Goal: Task Accomplishment & Management: Complete application form

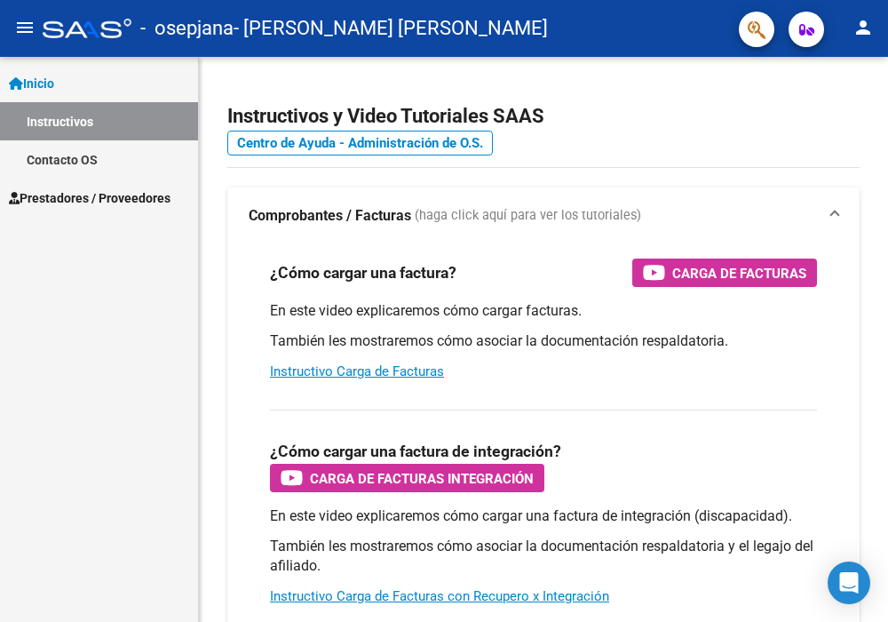
click at [88, 195] on span "Prestadores / Proveedores" at bounding box center [90, 198] width 162 height 20
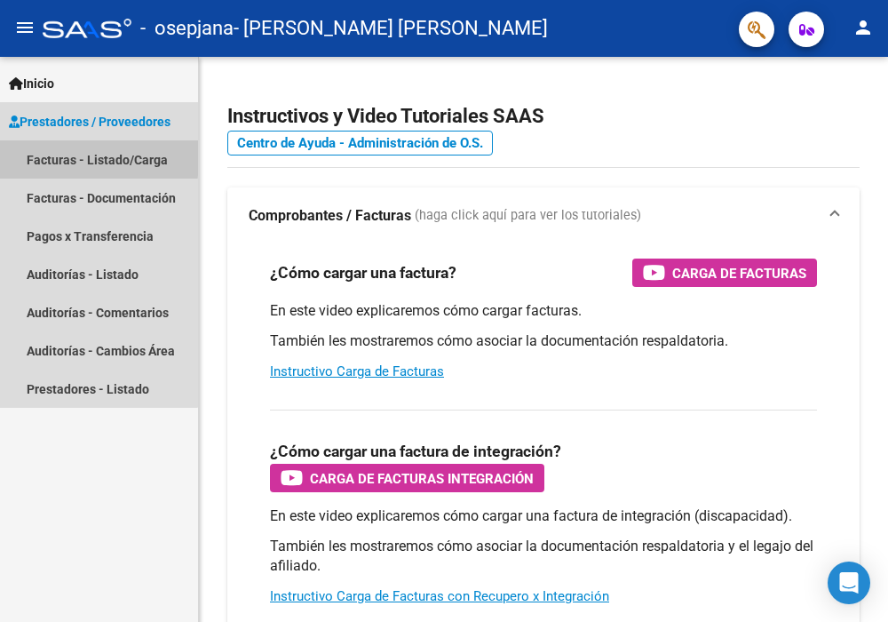
click at [87, 156] on link "Facturas - Listado/Carga" at bounding box center [99, 159] width 198 height 38
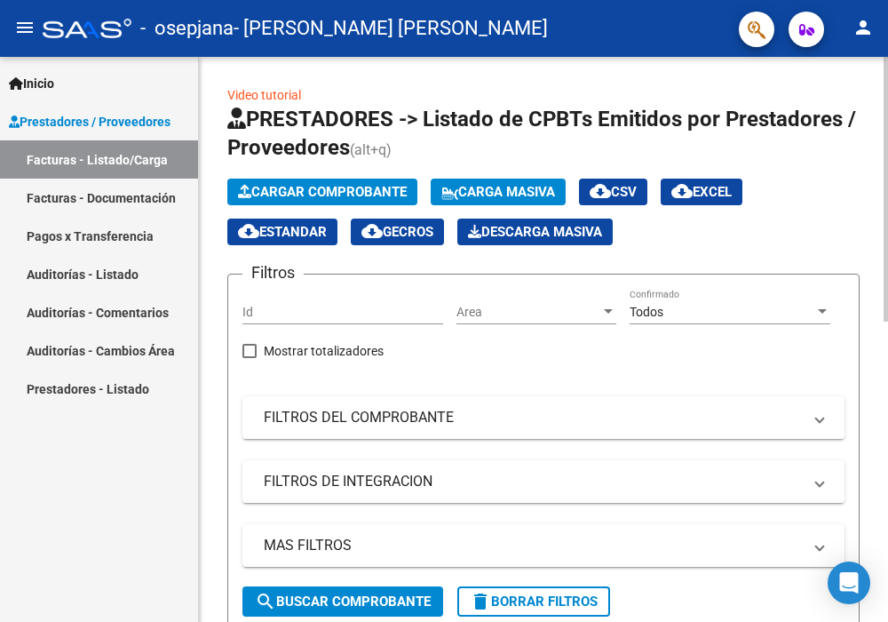
click at [370, 189] on span "Cargar Comprobante" at bounding box center [322, 192] width 169 height 16
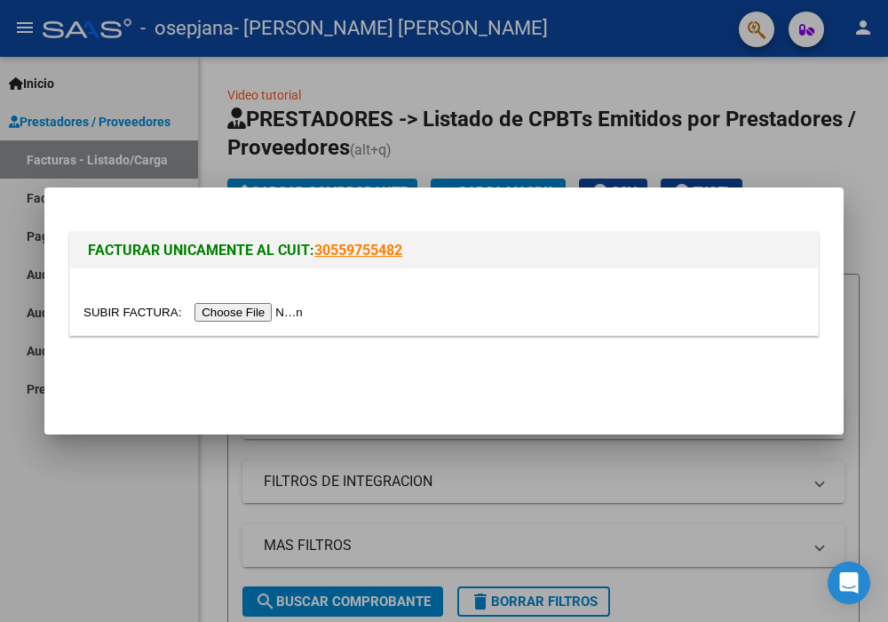
click at [217, 315] on input "file" at bounding box center [195, 312] width 225 height 19
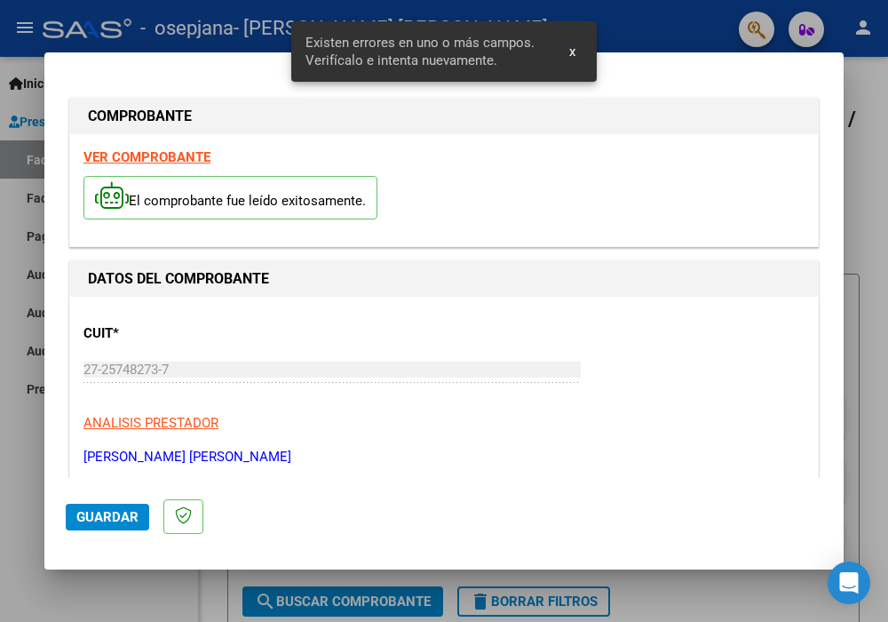
scroll to position [380, 0]
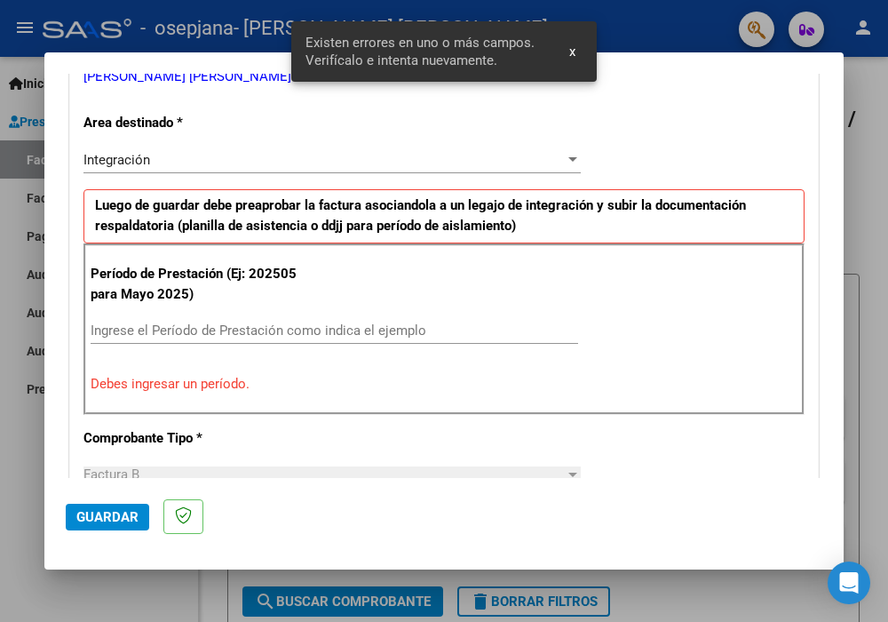
click at [225, 322] on input "Ingrese el Período de Prestación como indica el ejemplo" at bounding box center [334, 330] width 487 height 16
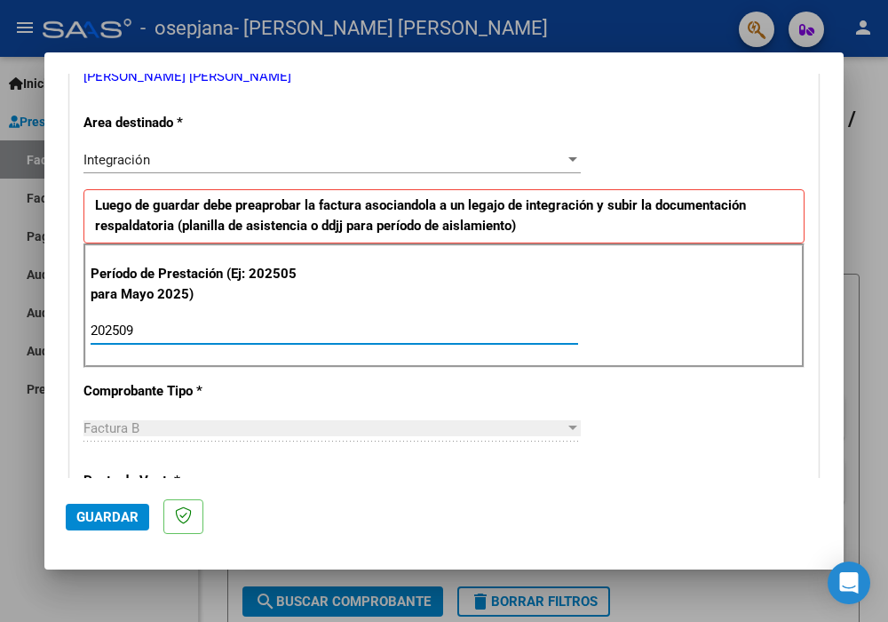
type input "202509"
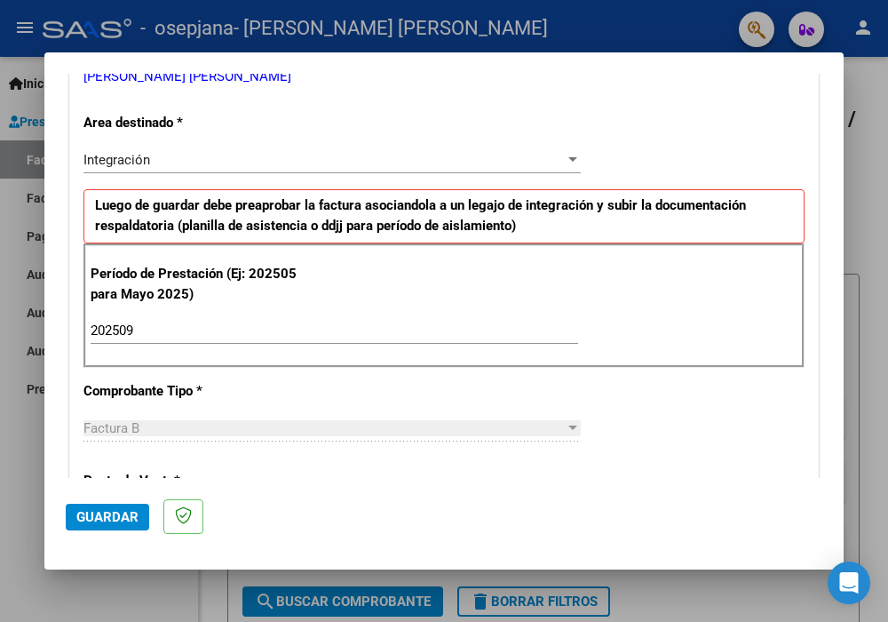
click at [268, 381] on p "Comprobante Tipo *" at bounding box center [191, 391] width 217 height 20
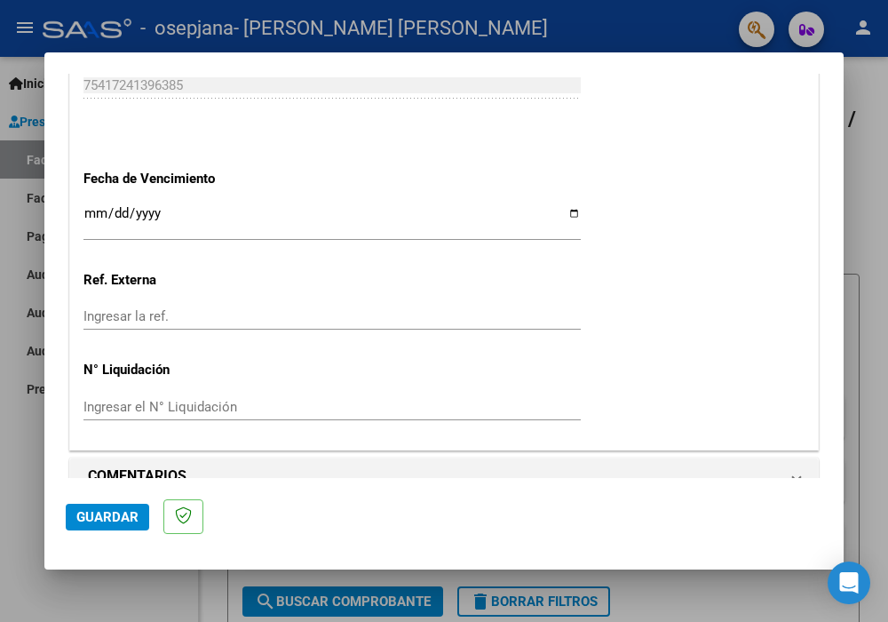
scroll to position [1184, 0]
click at [125, 515] on span "Guardar" at bounding box center [107, 517] width 62 height 16
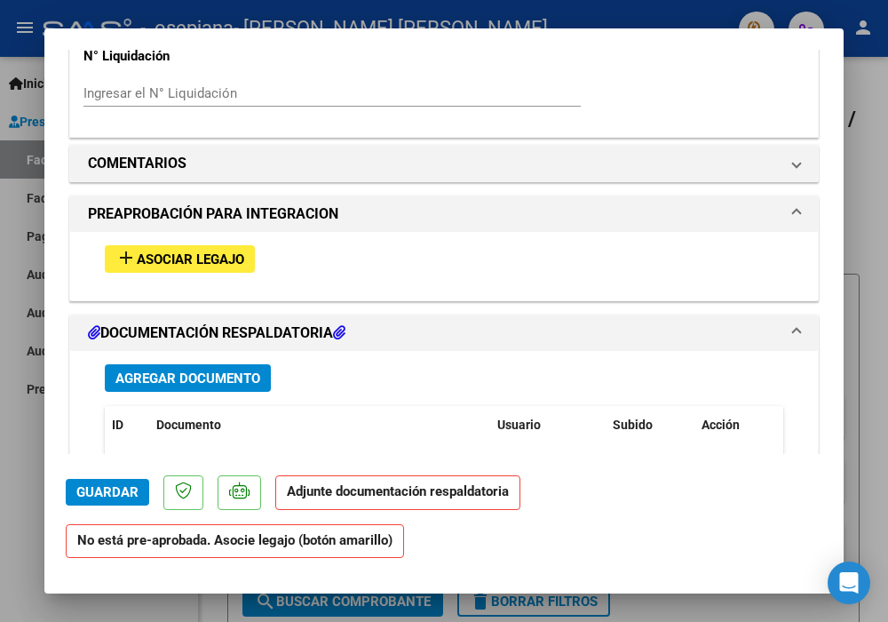
scroll to position [1470, 0]
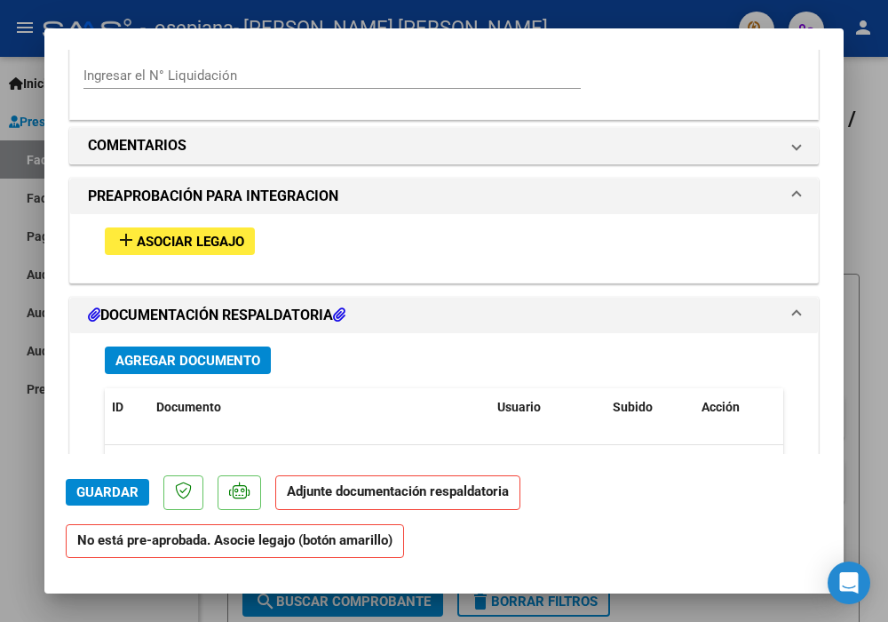
click at [185, 227] on button "add Asociar Legajo" at bounding box center [180, 241] width 150 height 28
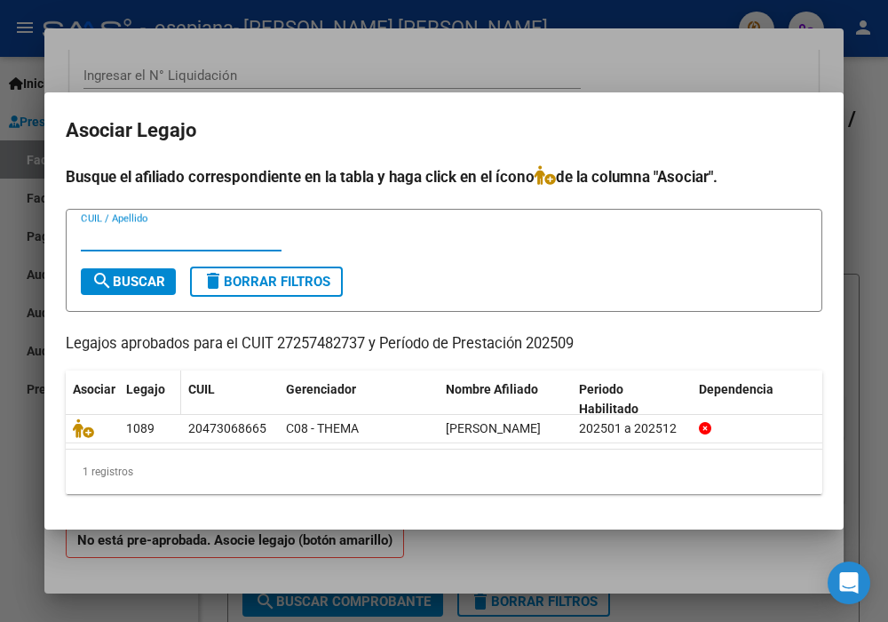
scroll to position [0, 0]
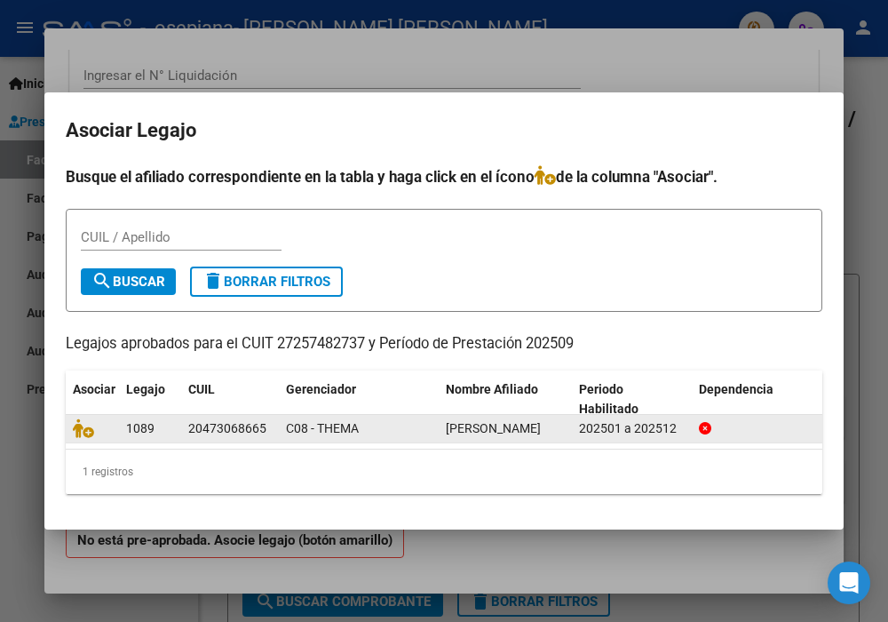
click at [131, 424] on span "1089" at bounding box center [140, 428] width 28 height 14
click at [388, 430] on div "C08 - THEMA" at bounding box center [359, 428] width 146 height 20
click at [341, 430] on span "C08 - THEMA" at bounding box center [322, 428] width 73 height 14
click at [86, 425] on icon at bounding box center [83, 428] width 21 height 20
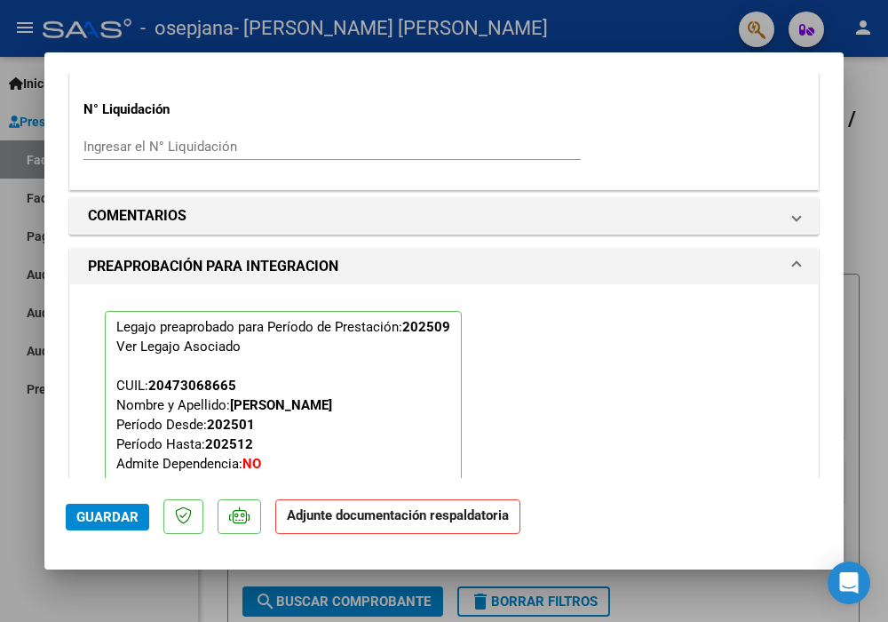
click at [313, 519] on strong "Adjunte documentación respaldatoria" at bounding box center [398, 515] width 222 height 16
click at [123, 519] on span "Guardar" at bounding box center [107, 517] width 62 height 16
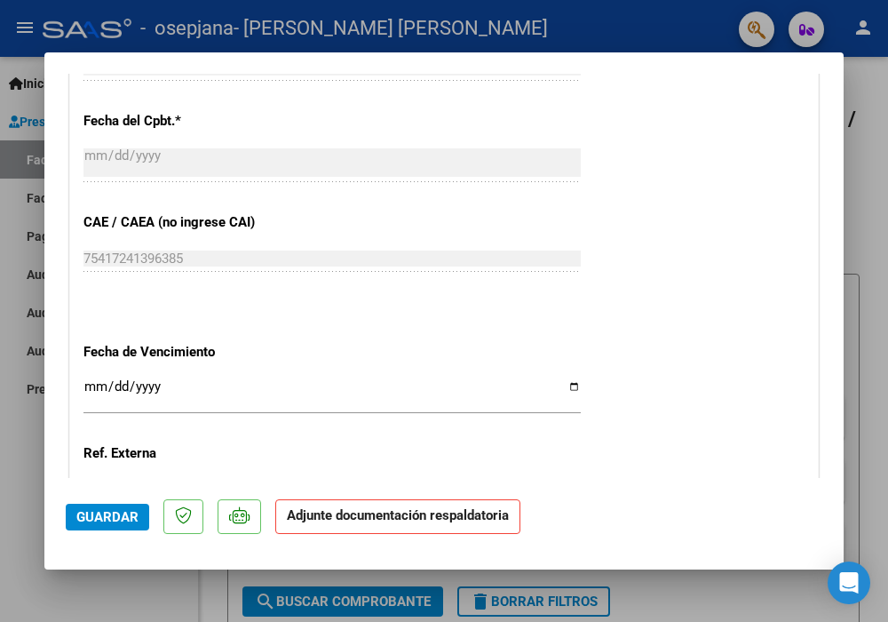
scroll to position [1133, 0]
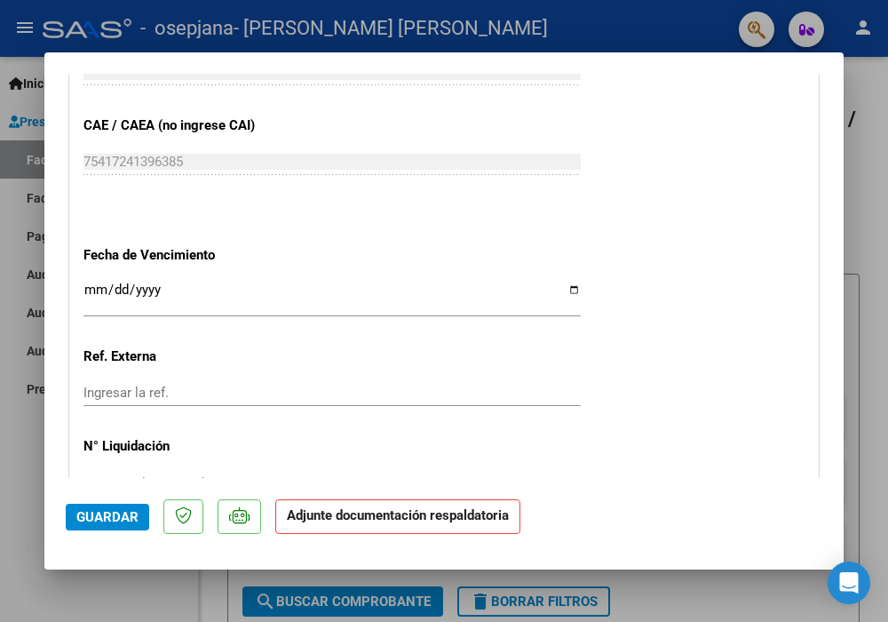
click at [360, 520] on strong "Adjunte documentación respaldatoria" at bounding box center [398, 515] width 222 height 16
click at [123, 519] on span "Guardar" at bounding box center [107, 517] width 62 height 16
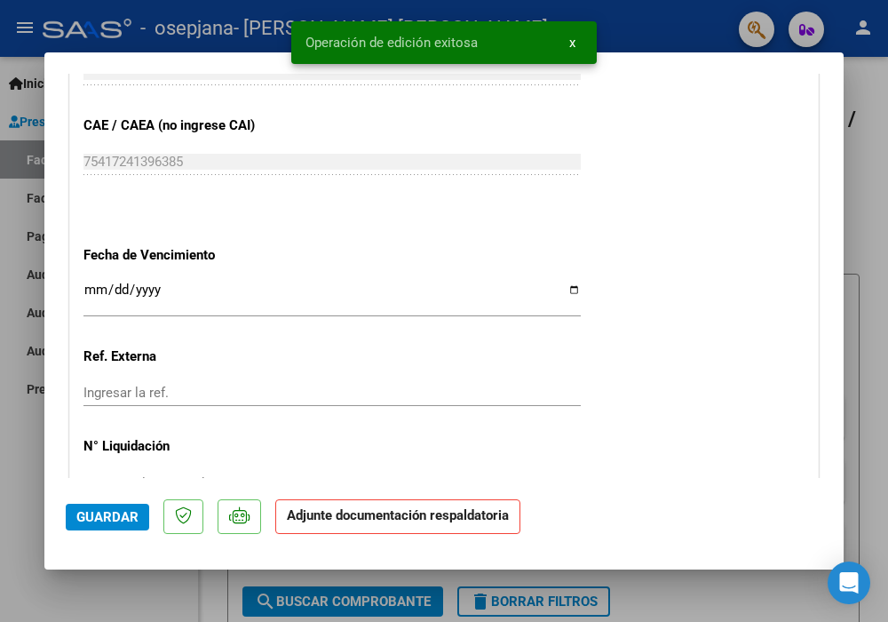
click at [298, 514] on strong "Adjunte documentación respaldatoria" at bounding box center [398, 515] width 222 height 16
click at [570, 41] on span "x" at bounding box center [572, 43] width 6 height 16
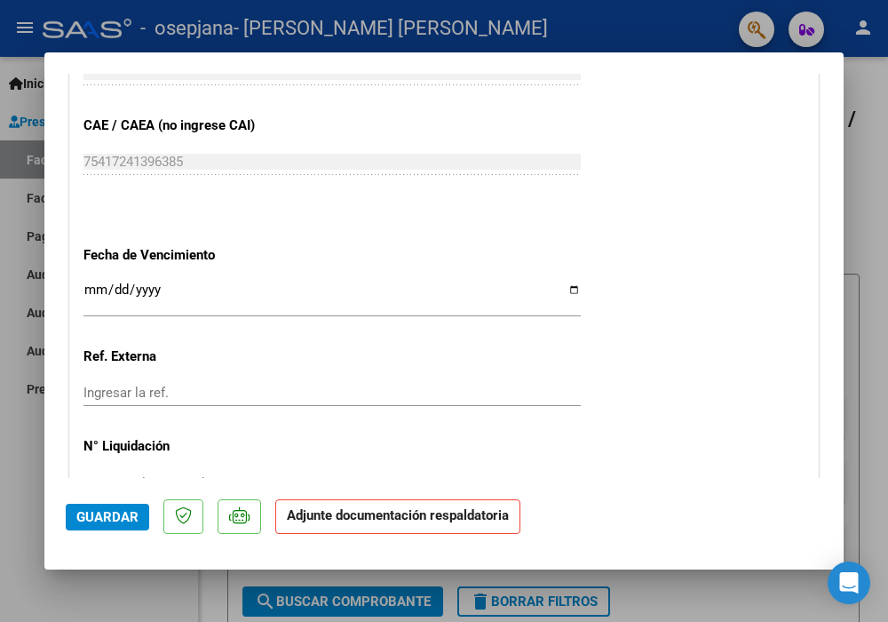
click at [15, 482] on div at bounding box center [444, 311] width 888 height 622
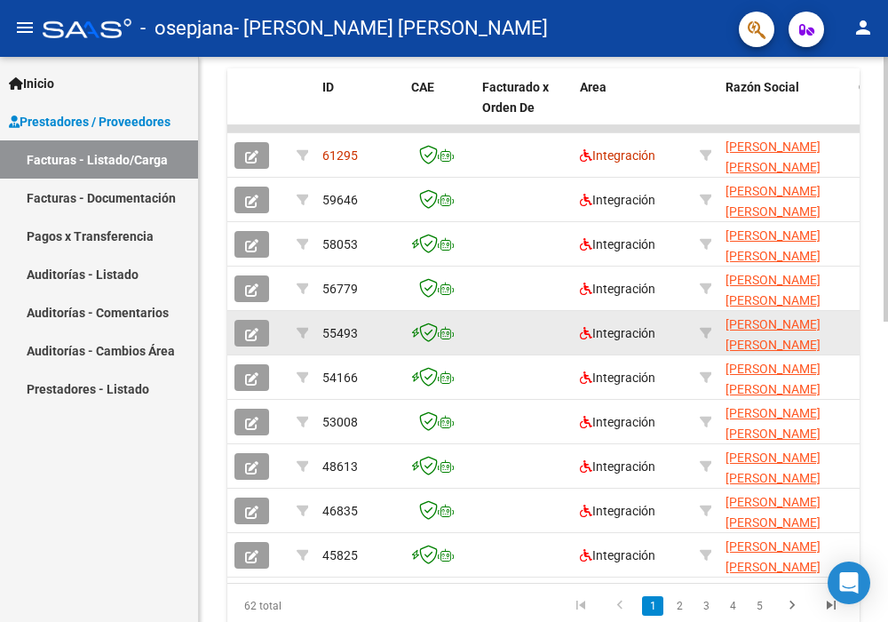
scroll to position [598, 0]
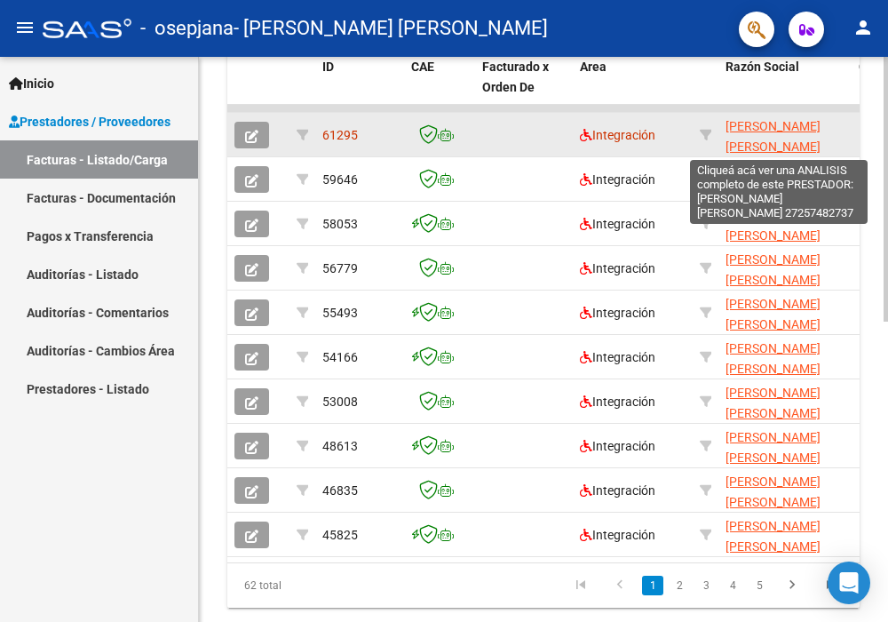
click at [747, 144] on span "[PERSON_NAME] [PERSON_NAME]" at bounding box center [772, 136] width 95 height 35
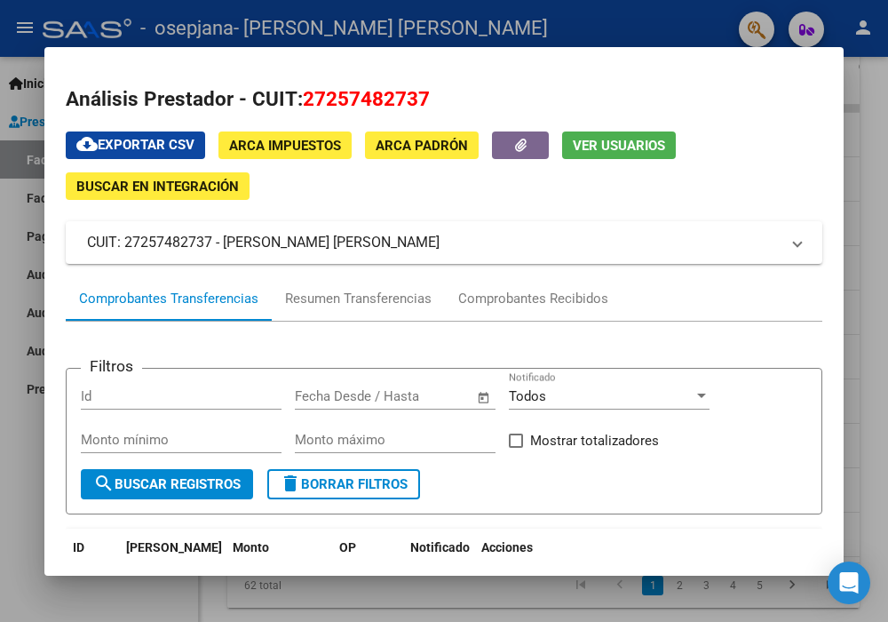
scroll to position [0, 0]
click at [6, 213] on div at bounding box center [444, 311] width 888 height 622
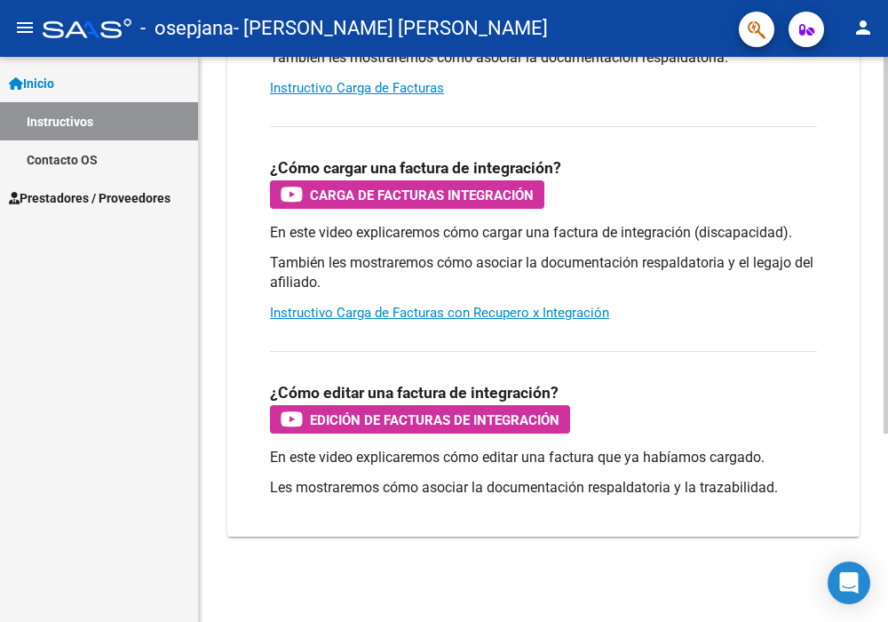
scroll to position [283, 0]
click at [148, 199] on span "Prestadores / Proveedores" at bounding box center [90, 198] width 162 height 20
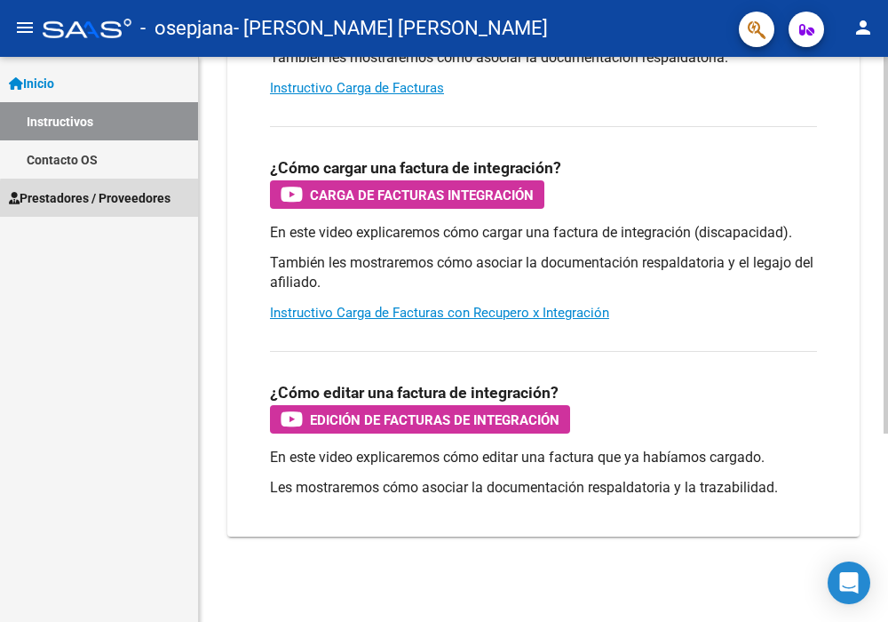
click at [106, 200] on span "Prestadores / Proveedores" at bounding box center [90, 198] width 162 height 20
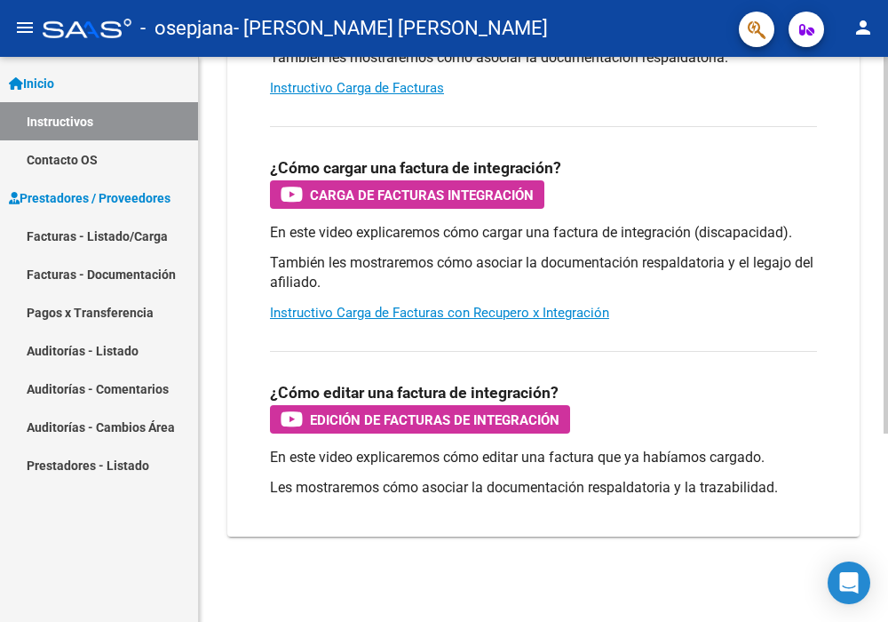
click at [96, 270] on link "Facturas - Documentación" at bounding box center [99, 274] width 198 height 38
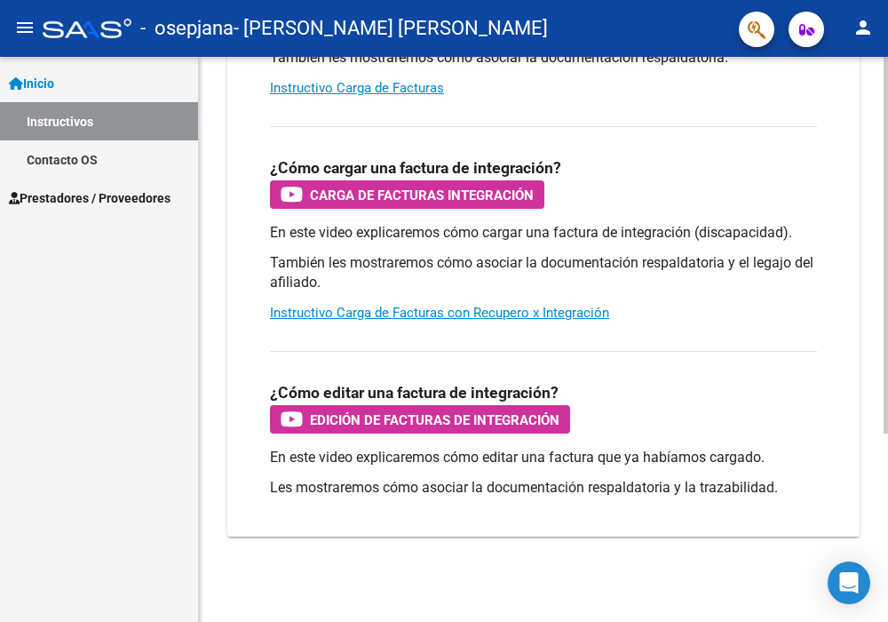
click at [120, 194] on span "Prestadores / Proveedores" at bounding box center [90, 198] width 162 height 20
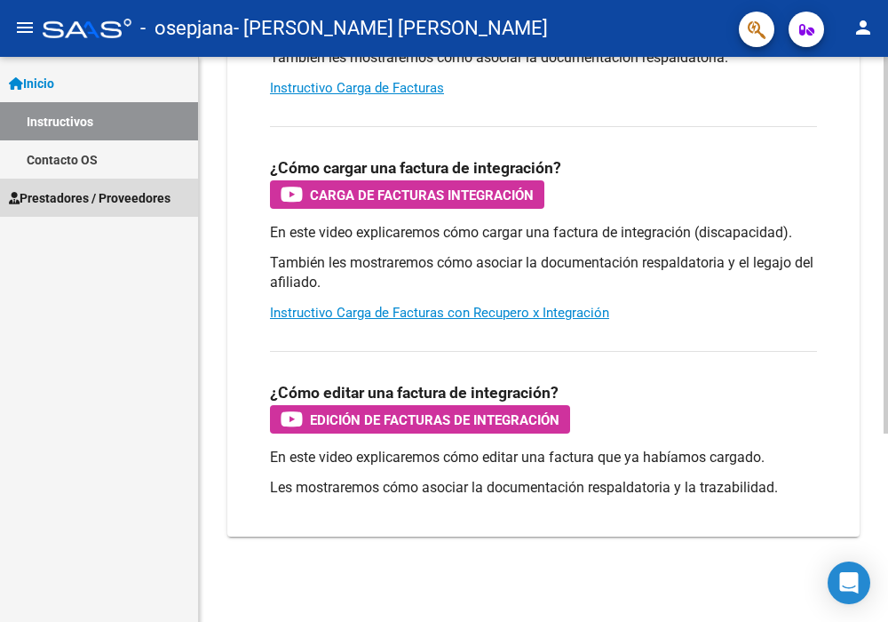
click at [118, 194] on span "Prestadores / Proveedores" at bounding box center [90, 198] width 162 height 20
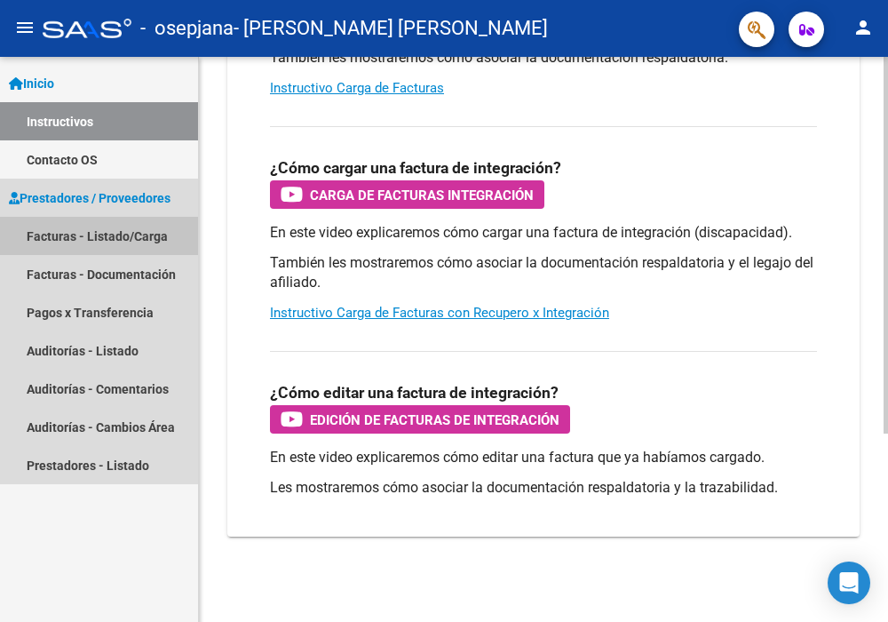
click at [97, 232] on link "Facturas - Listado/Carga" at bounding box center [99, 236] width 198 height 38
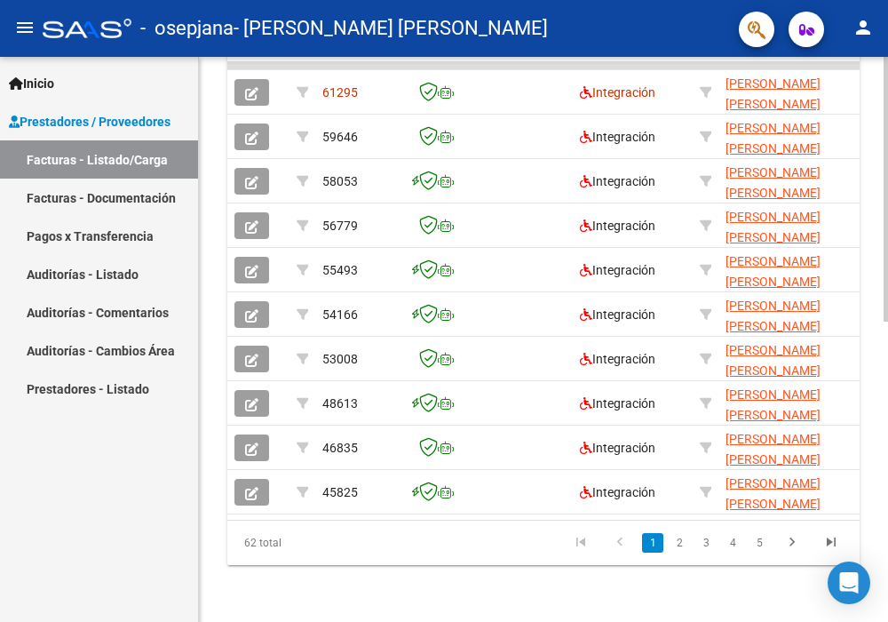
scroll to position [641, 0]
click at [761, 542] on link "5" at bounding box center [759, 543] width 21 height 20
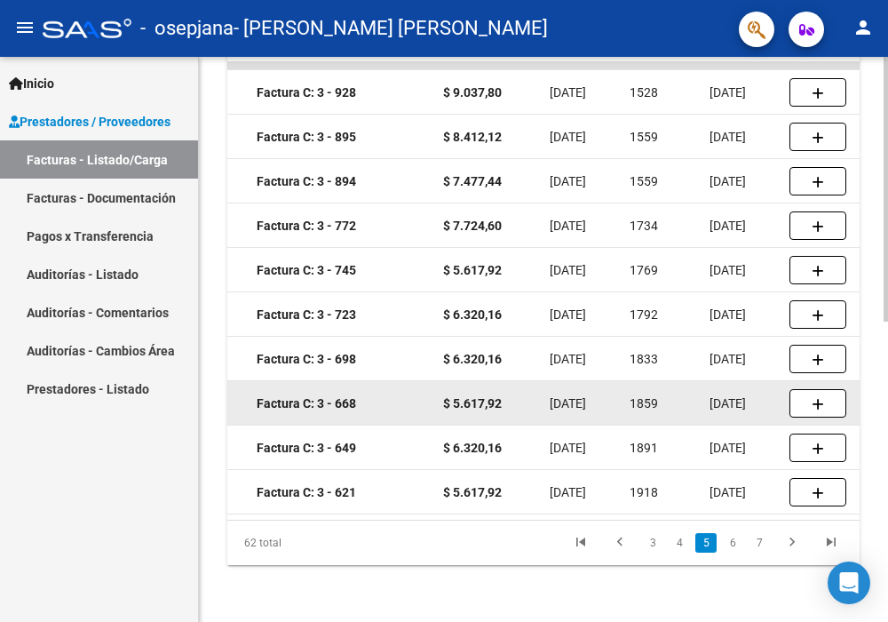
scroll to position [0, 592]
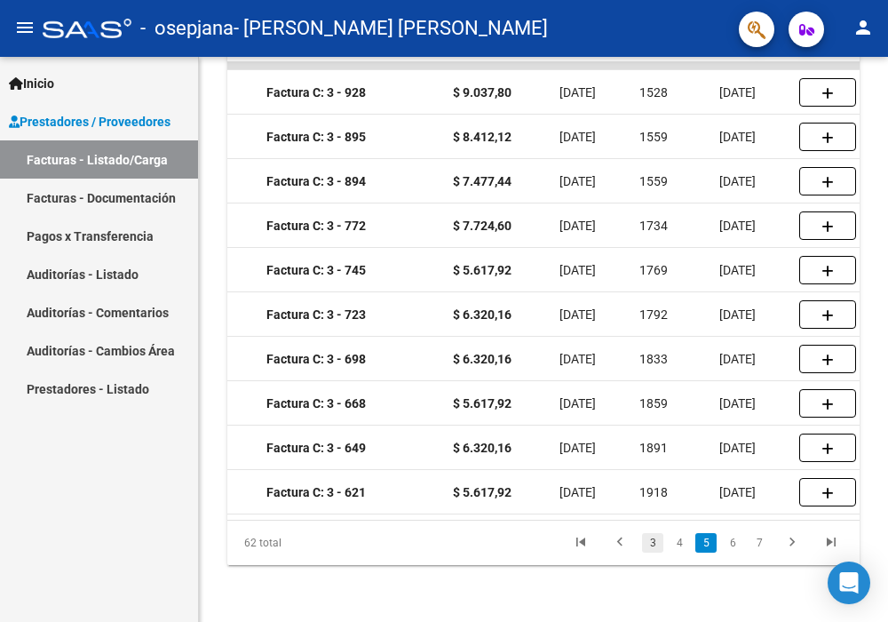
click at [647, 541] on link "3" at bounding box center [652, 543] width 21 height 20
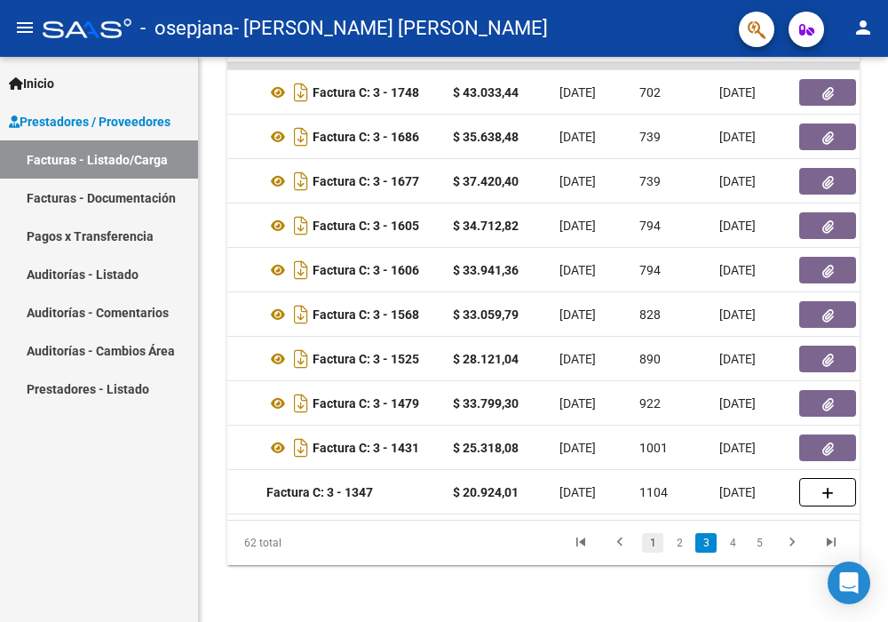
click at [653, 541] on link "1" at bounding box center [652, 543] width 21 height 20
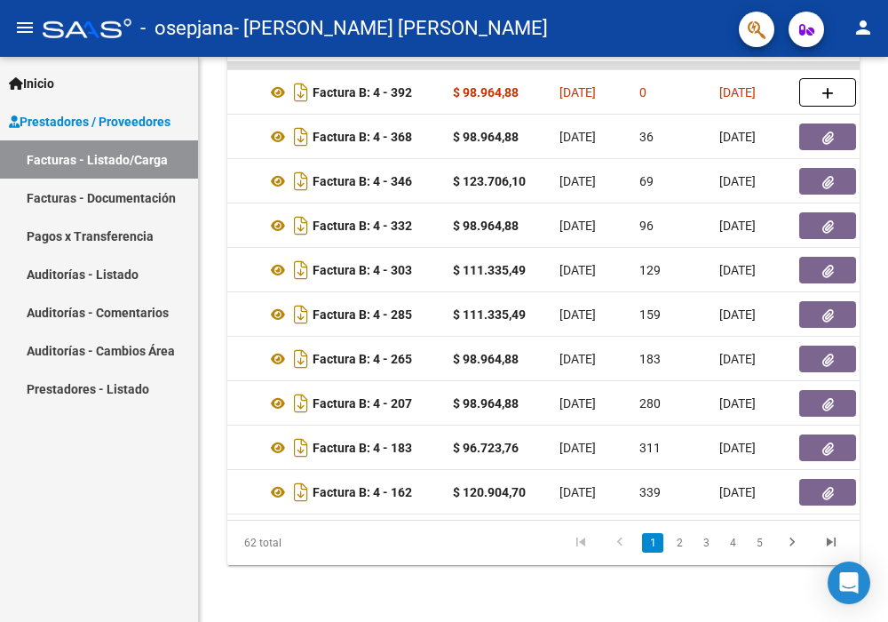
click at [146, 119] on span "Prestadores / Proveedores" at bounding box center [90, 122] width 162 height 20
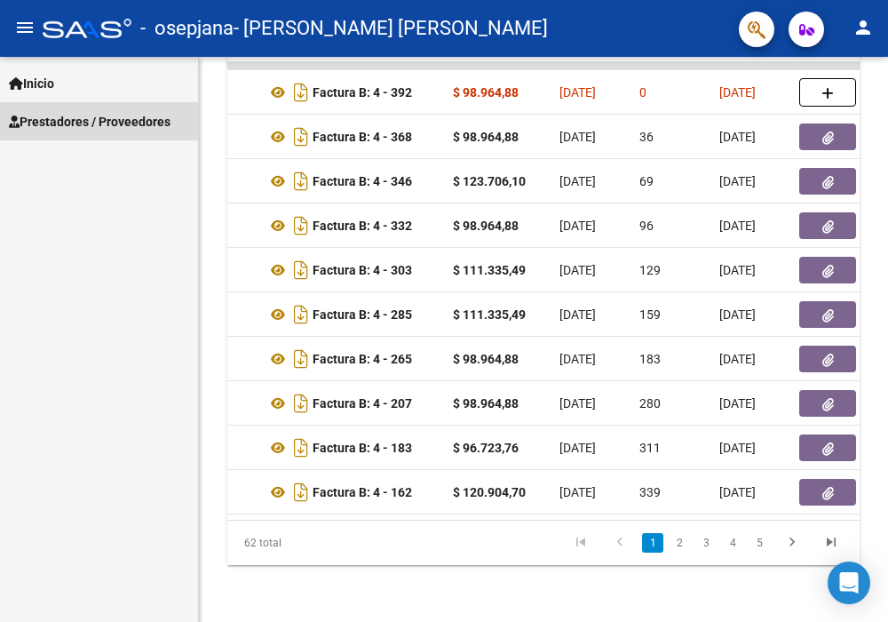
click at [146, 119] on span "Prestadores / Proveedores" at bounding box center [90, 122] width 162 height 20
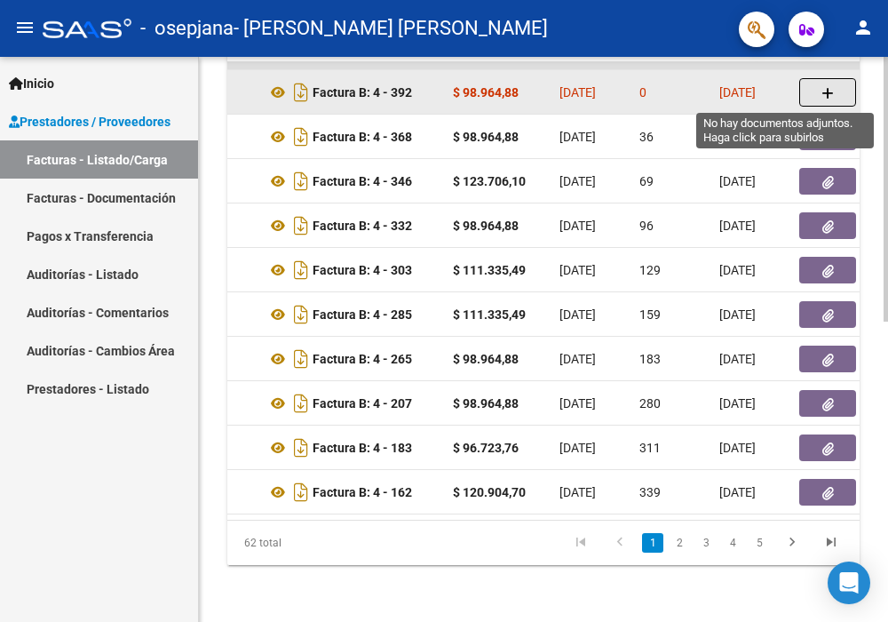
click at [834, 88] on button "button" at bounding box center [827, 92] width 57 height 28
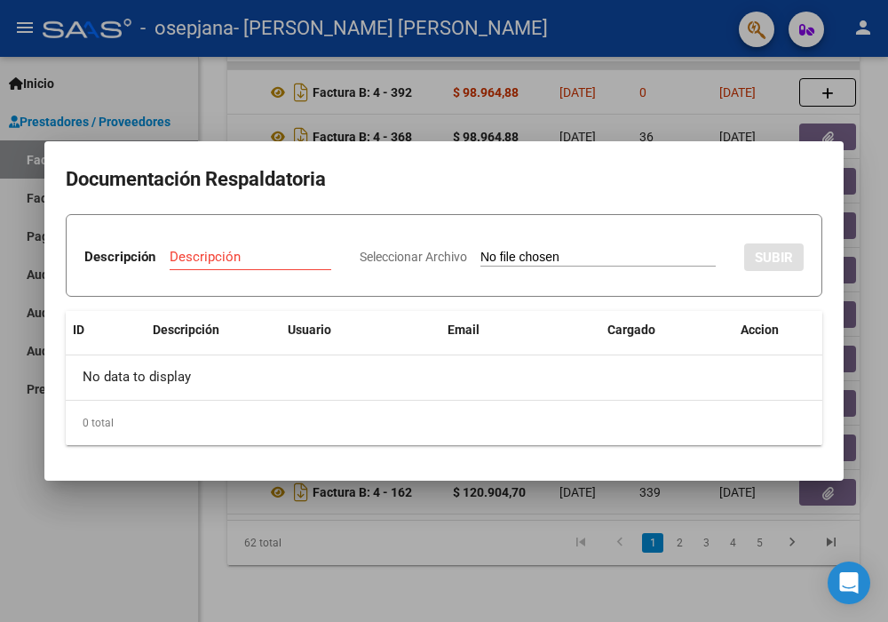
click at [480, 266] on input "Seleccionar Archivo" at bounding box center [597, 258] width 235 height 17
type input "C:\fakepath\ASIST SERATI_compressed.pdf"
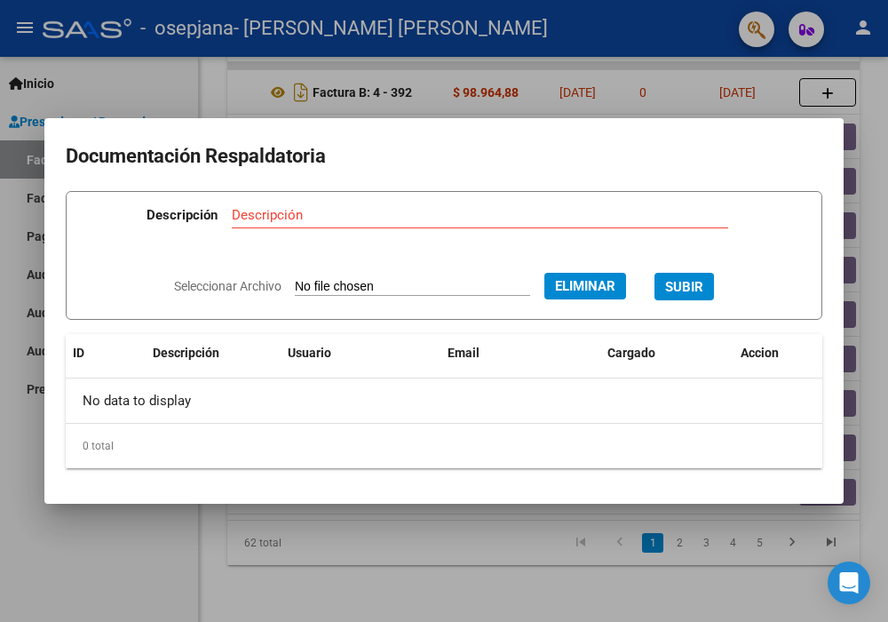
click at [698, 289] on span "SUBIR" at bounding box center [684, 287] width 38 height 16
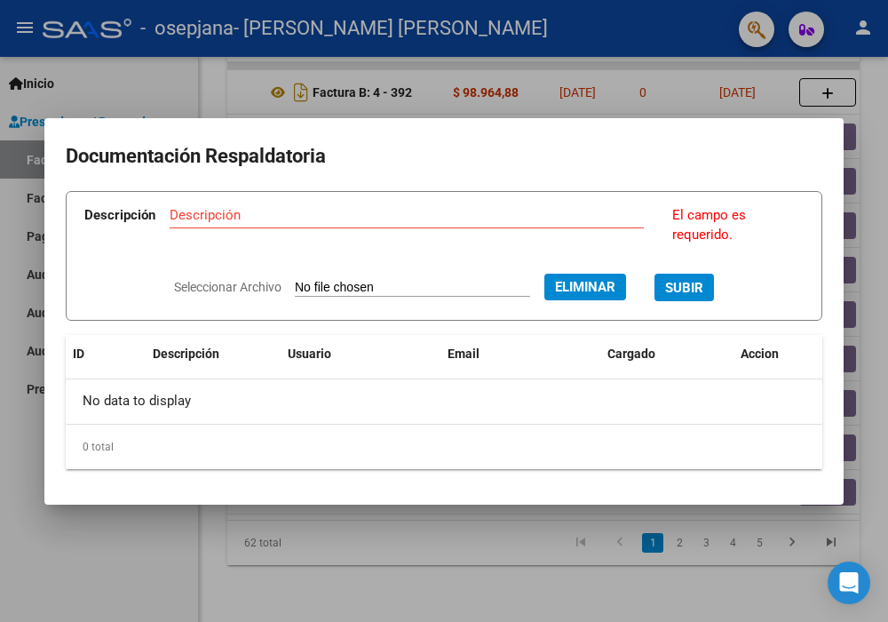
click at [473, 201] on div "Descripción Descripción El campo es requerido." at bounding box center [443, 218] width 719 height 53
click at [470, 206] on div "Descripción" at bounding box center [407, 215] width 474 height 27
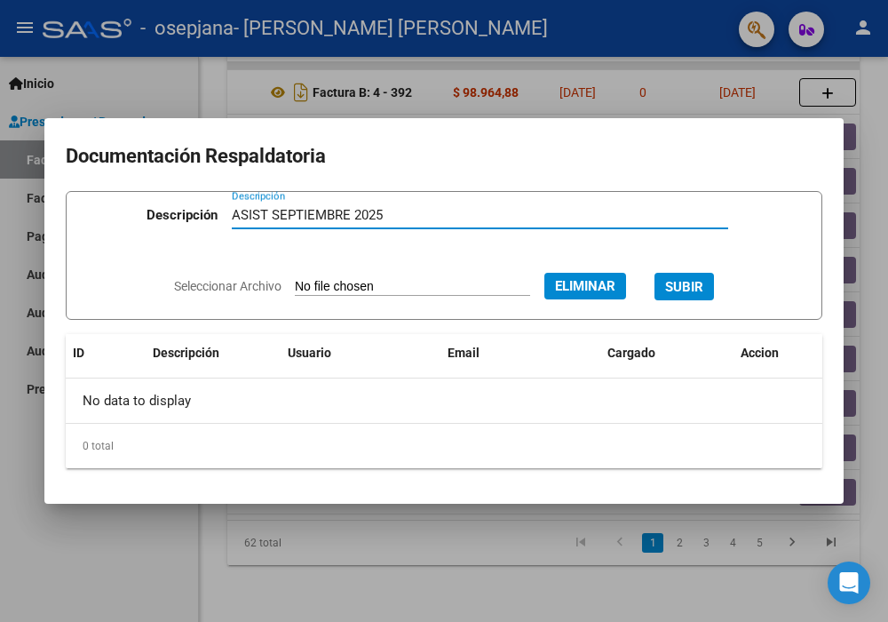
type input "ASIST SEPTIEMBRE 2025"
click at [702, 289] on span "SUBIR" at bounding box center [684, 287] width 38 height 16
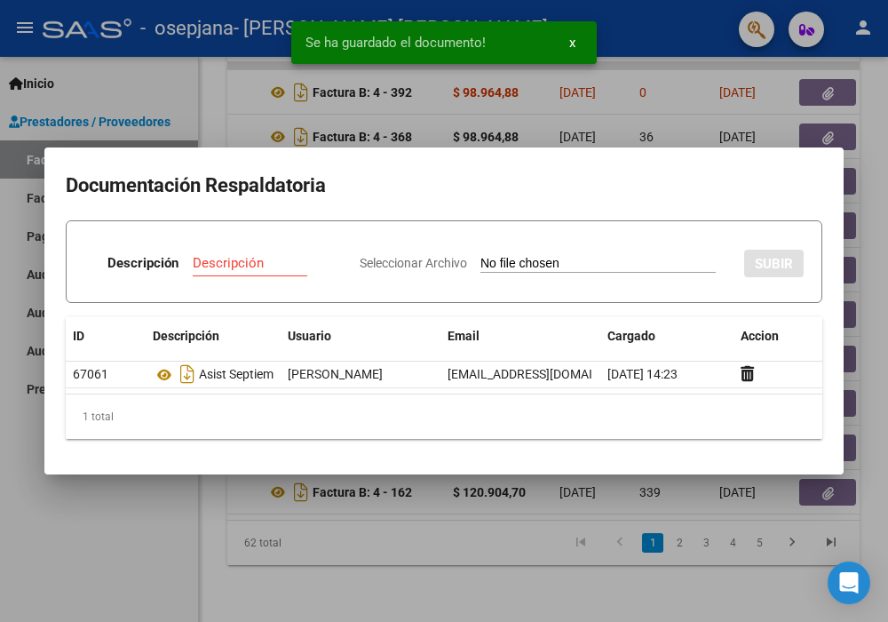
click at [156, 570] on div at bounding box center [444, 311] width 888 height 622
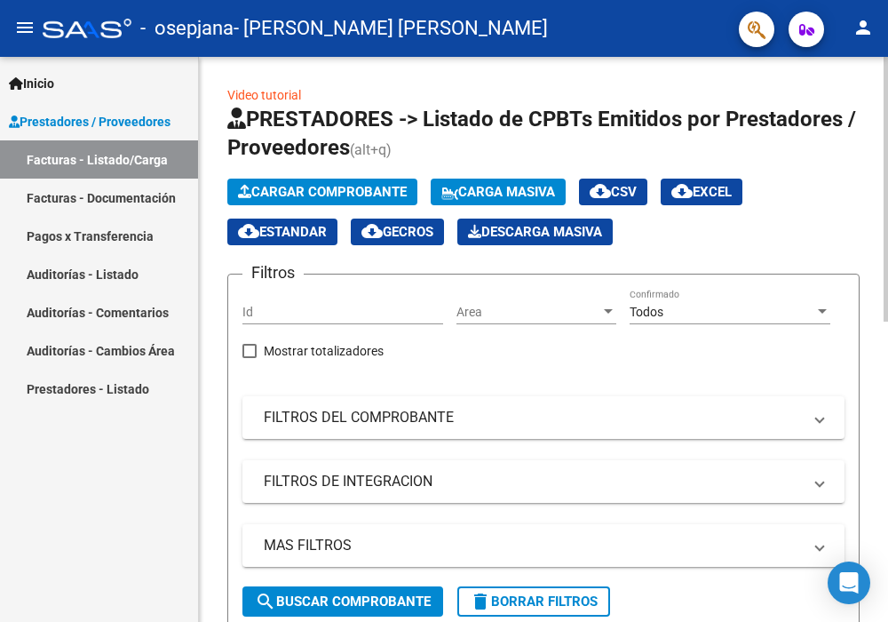
scroll to position [169, 0]
